Goal: Navigation & Orientation: Find specific page/section

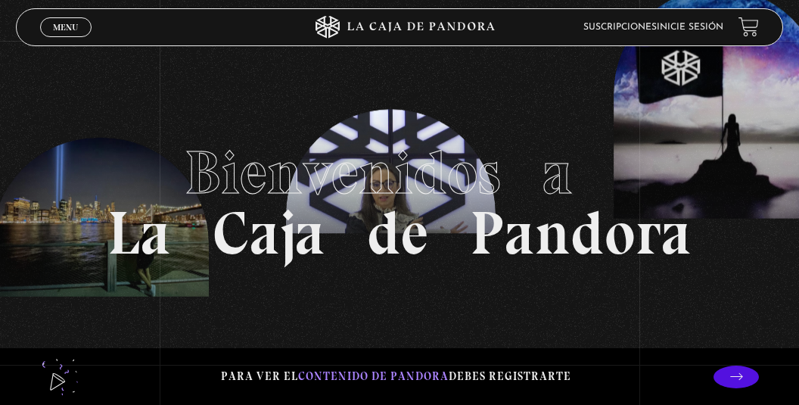
click at [687, 26] on link "Inicie sesión" at bounding box center [690, 27] width 67 height 9
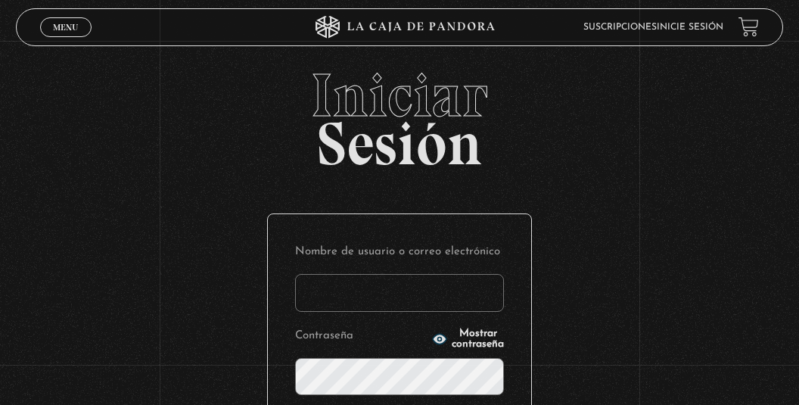
click at [361, 282] on input "Nombre de usuario o correo electrónico" at bounding box center [399, 293] width 209 height 38
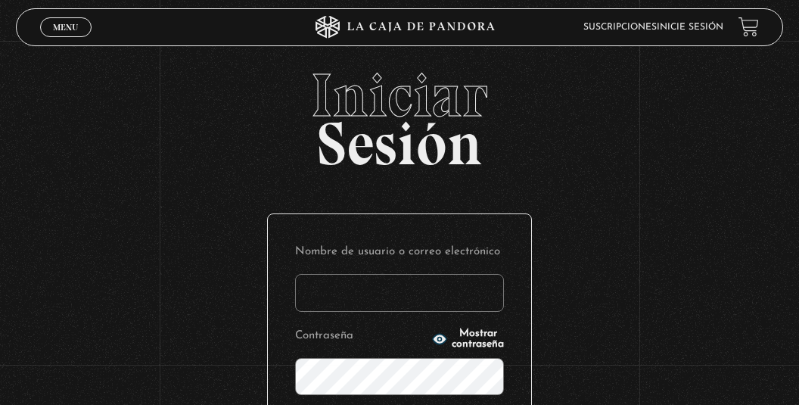
type input "[EMAIL_ADDRESS][DOMAIN_NAME]"
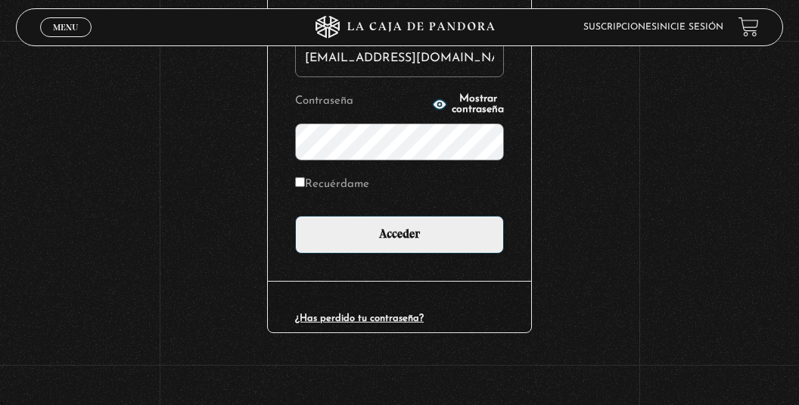
scroll to position [237, 0]
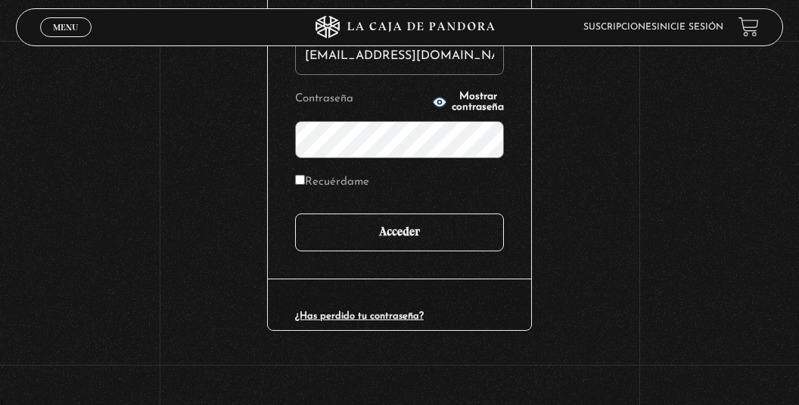
click at [438, 234] on input "Acceder" at bounding box center [399, 232] width 209 height 38
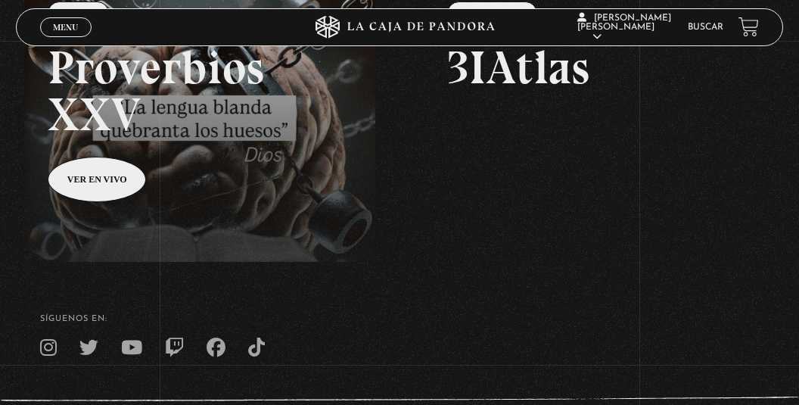
scroll to position [325, 0]
